Goal: Information Seeking & Learning: Learn about a topic

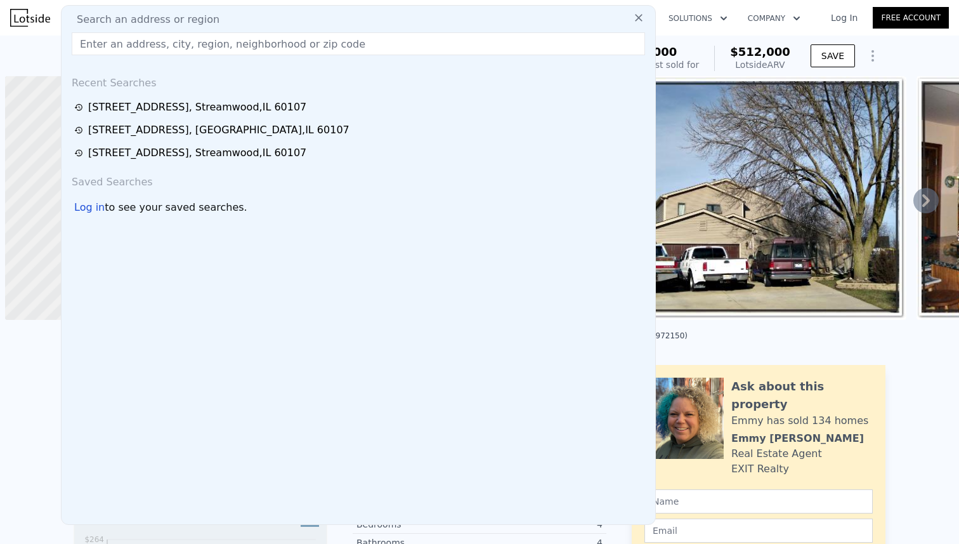
scroll to position [0, 5]
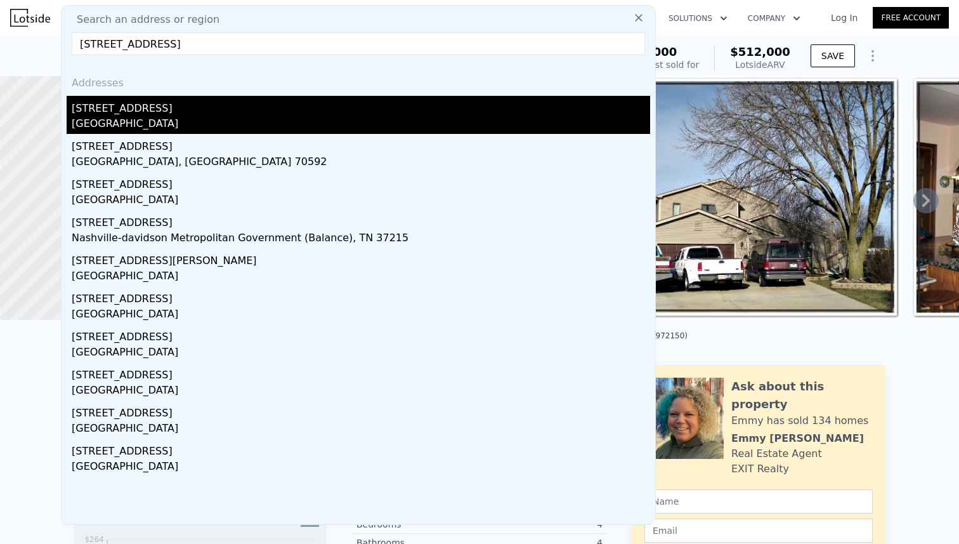
type input "[STREET_ADDRESS]"
click at [134, 112] on div "[STREET_ADDRESS]" at bounding box center [361, 106] width 578 height 20
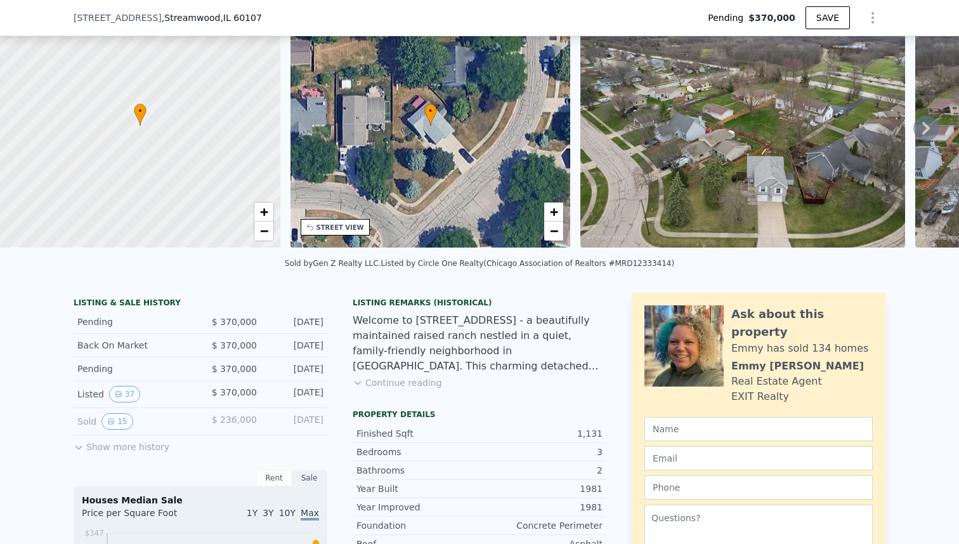
scroll to position [349, 0]
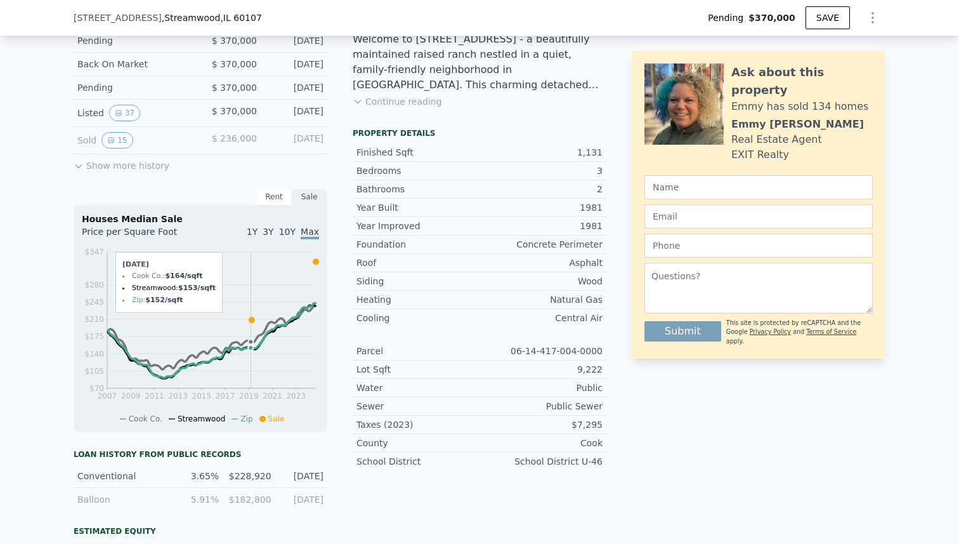
click at [251, 320] on icon at bounding box center [252, 320] width 6 height 6
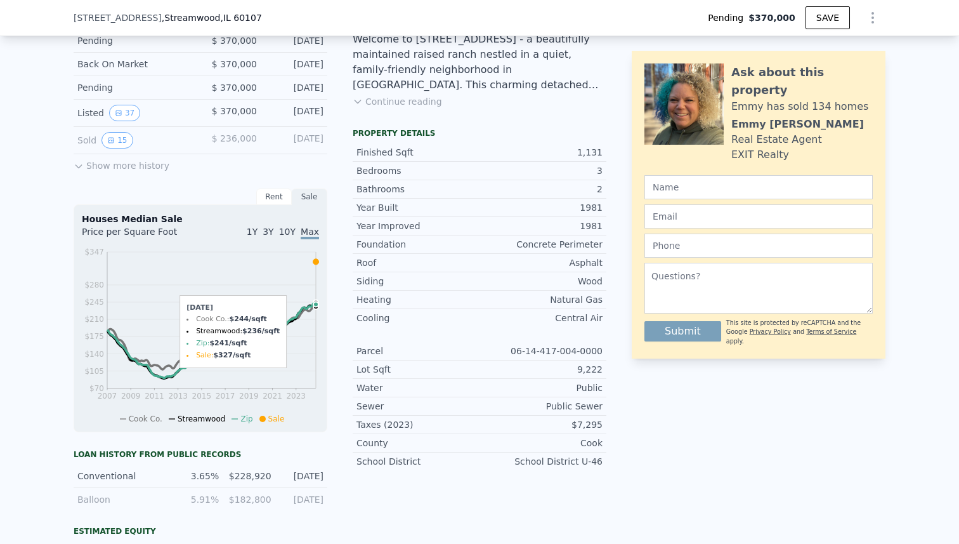
click at [316, 262] on icon at bounding box center [316, 262] width 6 height 6
drag, startPoint x: 315, startPoint y: 302, endPoint x: 317, endPoint y: 254, distance: 48.2
click at [317, 263] on icon at bounding box center [316, 262] width 6 height 6
click at [262, 414] on li "Sale" at bounding box center [271, 419] width 25 height 10
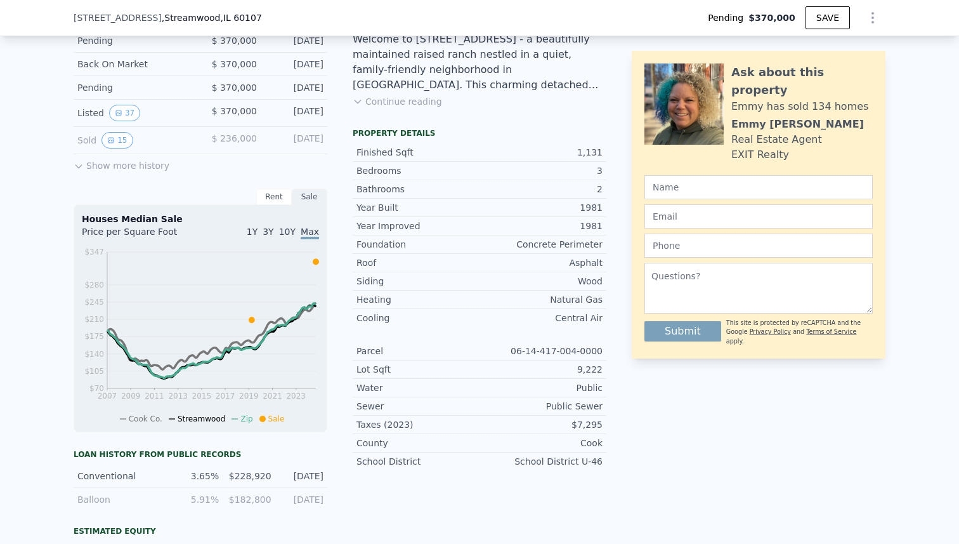
click at [262, 415] on icon at bounding box center [262, 418] width 6 height 6
click at [292, 230] on span "10Y" at bounding box center [287, 231] width 16 height 10
click at [277, 189] on div "Rent" at bounding box center [274, 196] width 36 height 16
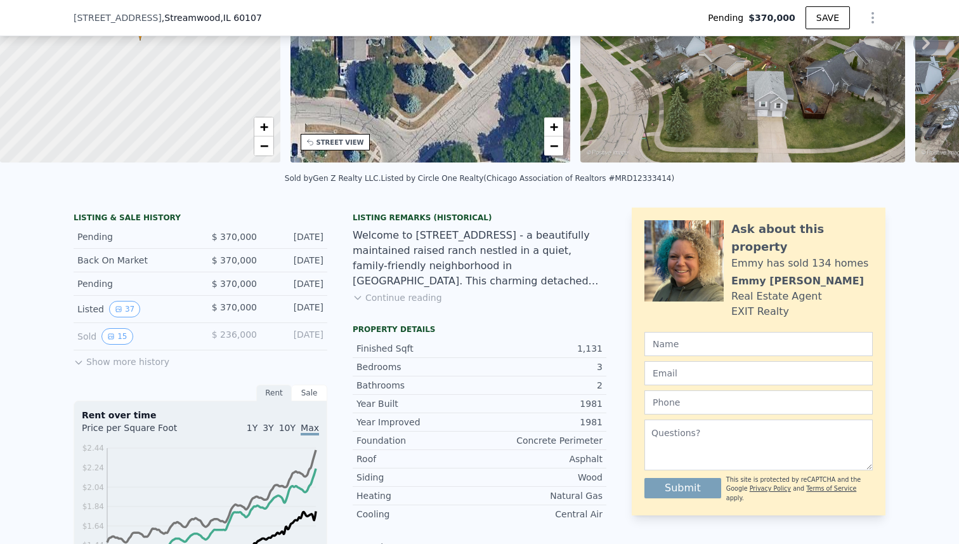
scroll to position [0, 0]
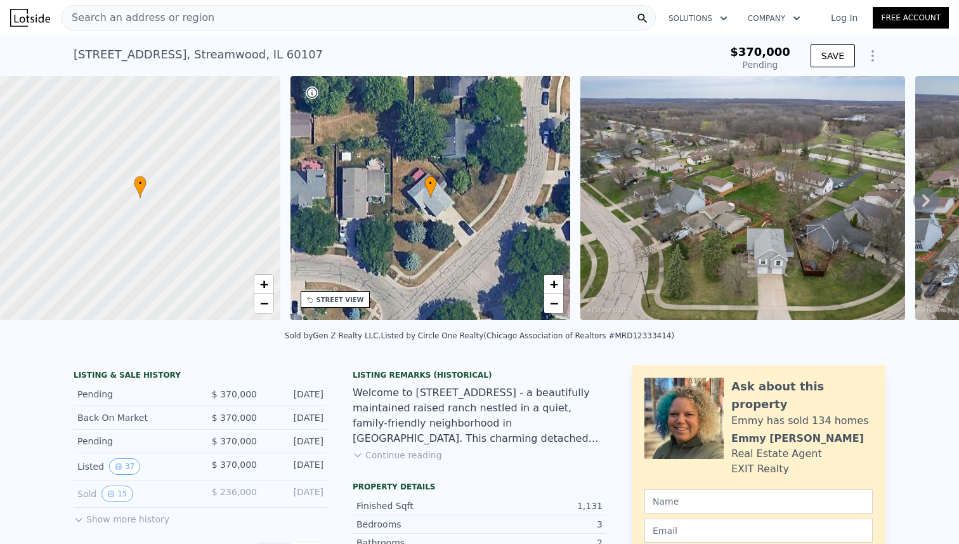
click at [118, 17] on span "Search an address or region" at bounding box center [138, 17] width 153 height 15
